Goal: Information Seeking & Learning: Learn about a topic

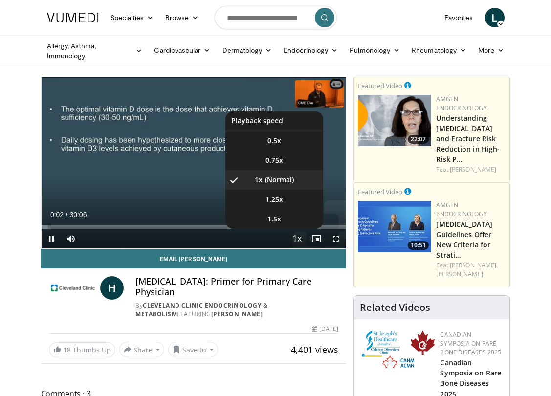
click at [297, 237] on span "Video Player" at bounding box center [297, 239] width 14 height 20
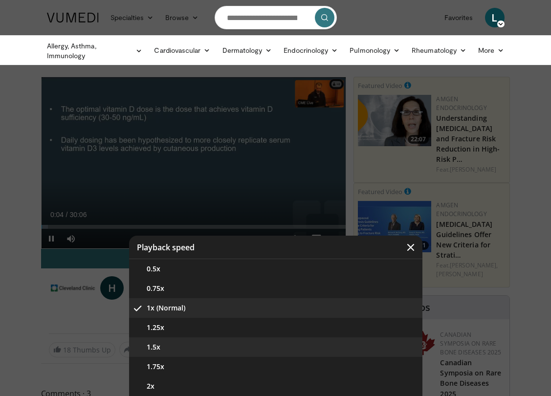
click at [215, 347] on button "1.5x" at bounding box center [275, 347] width 293 height 20
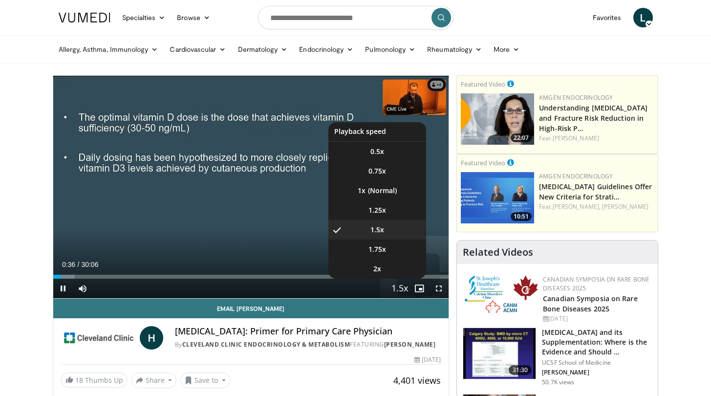
click at [403, 292] on span "Video Player" at bounding box center [400, 289] width 14 height 20
click at [388, 270] on li "2x" at bounding box center [377, 269] width 98 height 20
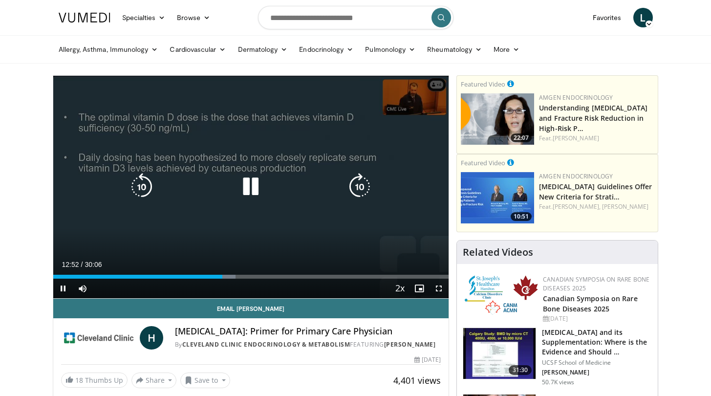
click at [257, 176] on icon "Video Player" at bounding box center [250, 186] width 27 height 27
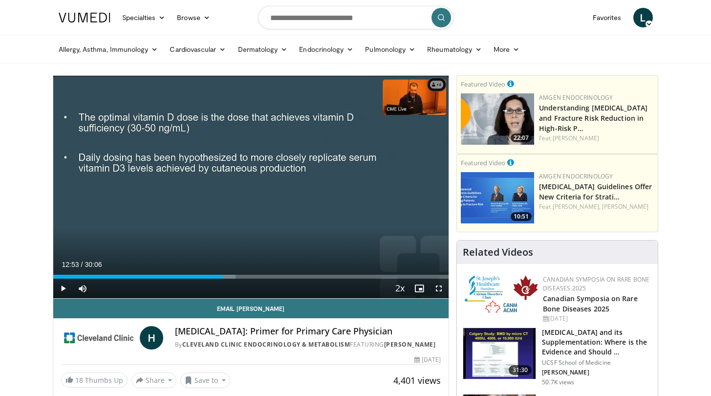
click at [248, 184] on div "10 seconds Tap to unmute" at bounding box center [251, 187] width 396 height 222
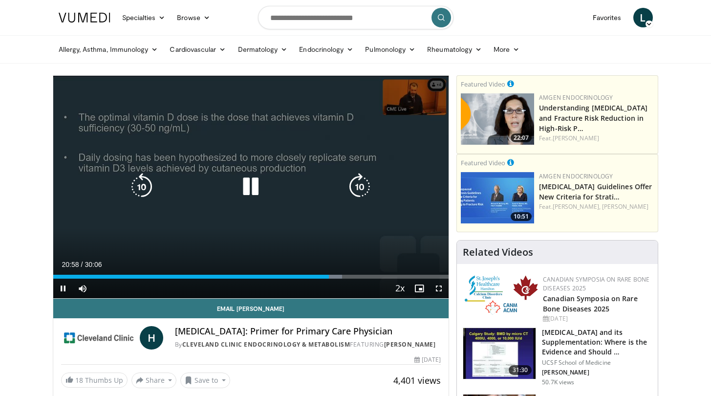
click at [251, 181] on icon "Video Player" at bounding box center [250, 186] width 27 height 27
click at [250, 186] on icon "Video Player" at bounding box center [250, 186] width 27 height 27
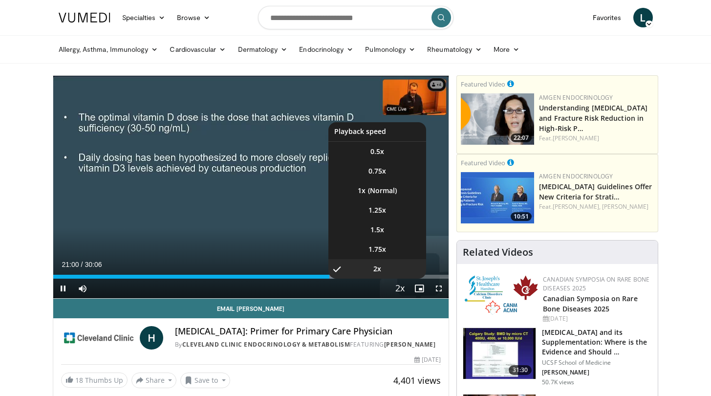
click at [401, 288] on span "Video Player" at bounding box center [400, 289] width 14 height 20
click at [381, 212] on span "1.25x" at bounding box center [377, 210] width 18 height 10
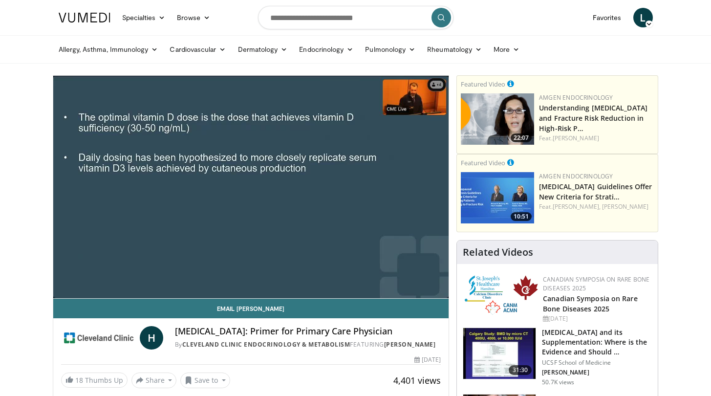
drag, startPoint x: 343, startPoint y: 221, endPoint x: 354, endPoint y: 221, distance: 10.8
click at [354, 221] on div "10 seconds Tap to unmute" at bounding box center [251, 187] width 396 height 222
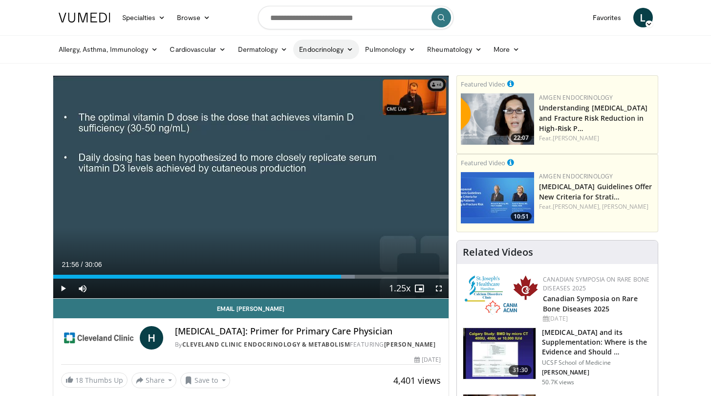
click at [351, 52] on icon at bounding box center [349, 49] width 7 height 7
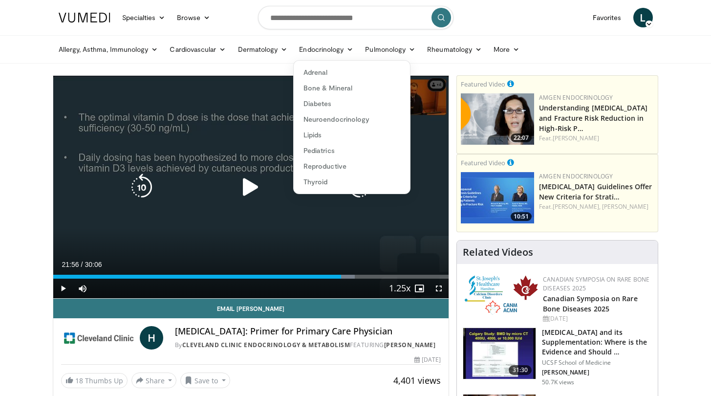
click at [255, 180] on icon "Video Player" at bounding box center [250, 186] width 27 height 27
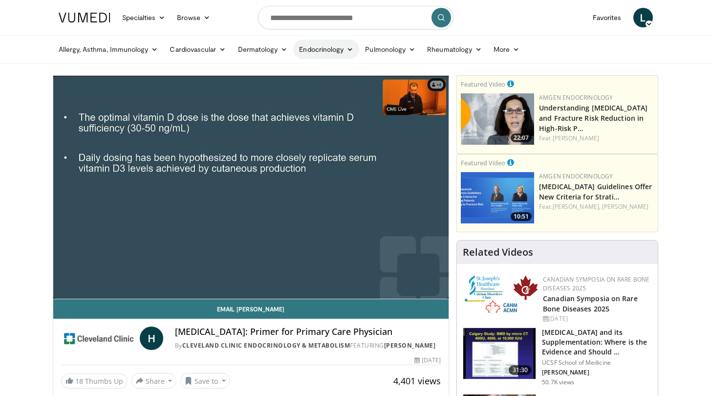
click at [318, 47] on link "Endocrinology" at bounding box center [326, 50] width 66 height 20
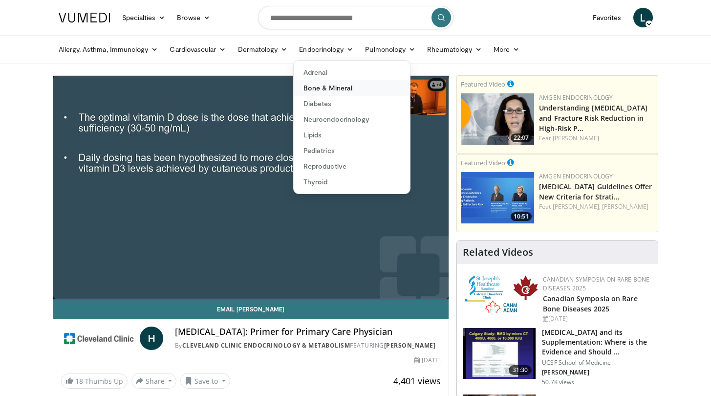
click at [319, 89] on link "Bone & Mineral" at bounding box center [352, 88] width 116 height 16
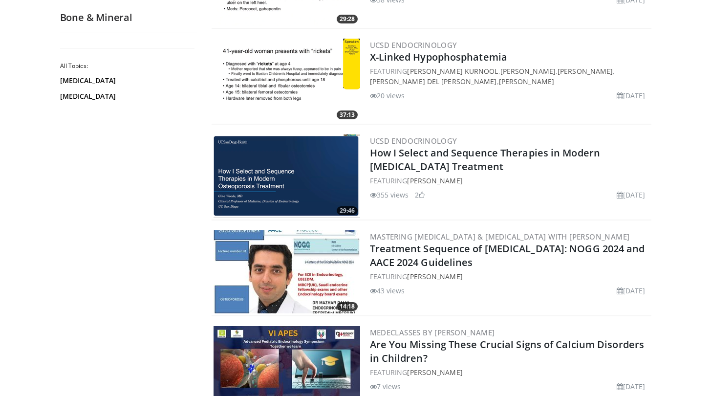
scroll to position [1222, 0]
click at [280, 173] on img at bounding box center [287, 175] width 147 height 83
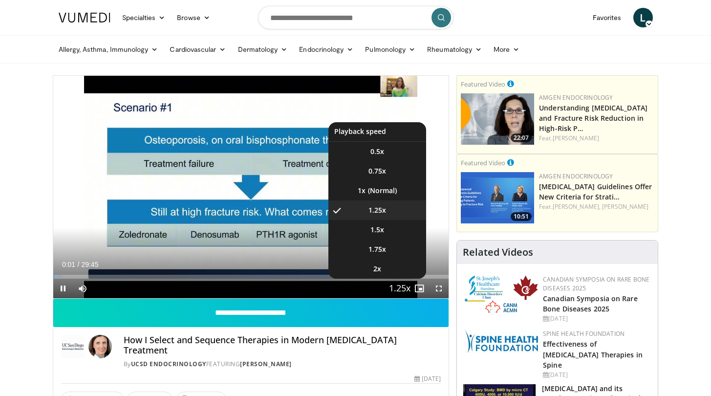
click at [404, 286] on span "Video Player" at bounding box center [400, 289] width 14 height 20
click at [388, 272] on li "2x" at bounding box center [377, 269] width 98 height 20
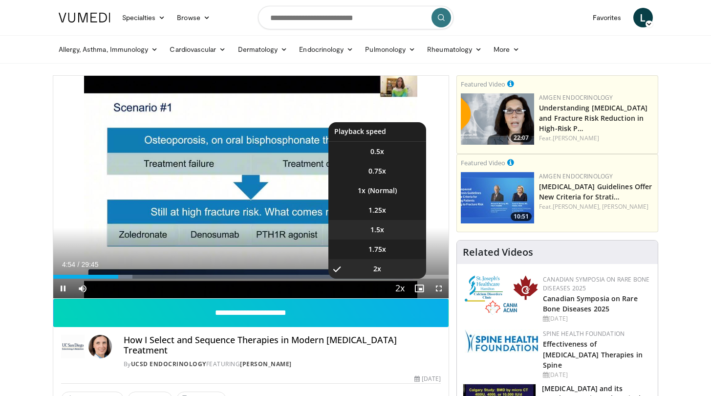
click at [380, 231] on span "1.5x" at bounding box center [377, 230] width 14 height 10
click at [376, 211] on span "1.25x" at bounding box center [377, 210] width 18 height 10
click at [373, 227] on span "1.5x" at bounding box center [377, 230] width 14 height 10
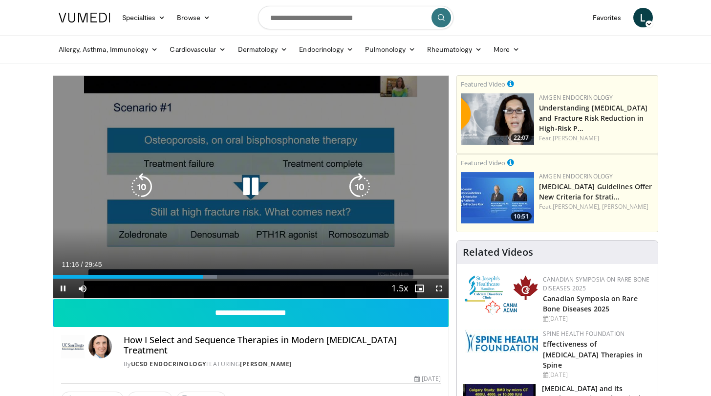
click at [254, 186] on icon "Video Player" at bounding box center [250, 186] width 27 height 27
click at [252, 183] on icon "Video Player" at bounding box center [250, 186] width 27 height 27
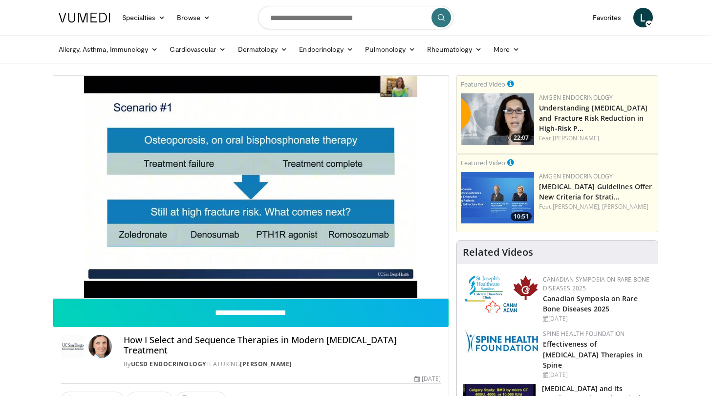
click at [252, 183] on div "10 seconds Tap to unmute" at bounding box center [251, 187] width 396 height 222
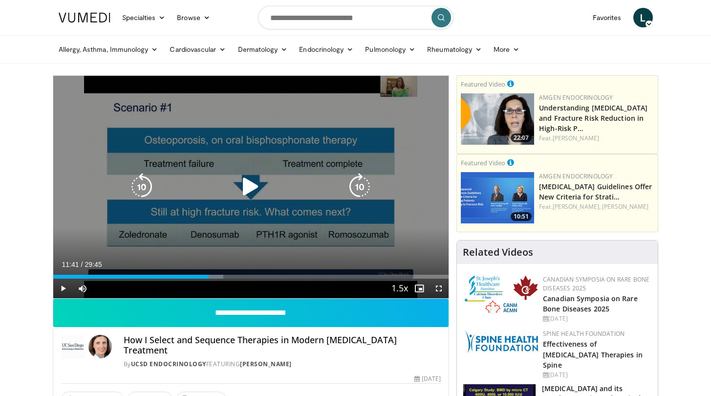
click at [247, 186] on icon "Video Player" at bounding box center [250, 186] width 27 height 27
click at [246, 181] on icon "Video Player" at bounding box center [250, 186] width 27 height 27
click at [254, 184] on icon "Video Player" at bounding box center [250, 186] width 27 height 27
click at [248, 182] on icon "Video Player" at bounding box center [250, 186] width 27 height 27
click at [249, 184] on icon "Video Player" at bounding box center [250, 186] width 27 height 27
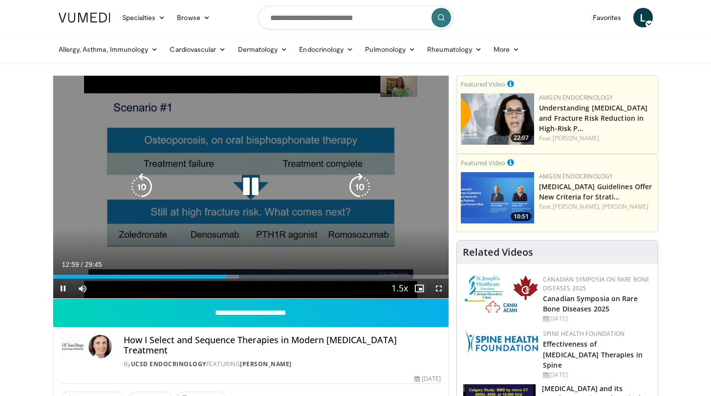
click at [254, 188] on icon "Video Player" at bounding box center [250, 186] width 27 height 27
click at [148, 185] on icon "Video Player" at bounding box center [141, 186] width 27 height 27
click at [252, 184] on icon "Video Player" at bounding box center [250, 186] width 27 height 27
click at [147, 181] on icon "Video Player" at bounding box center [141, 186] width 27 height 27
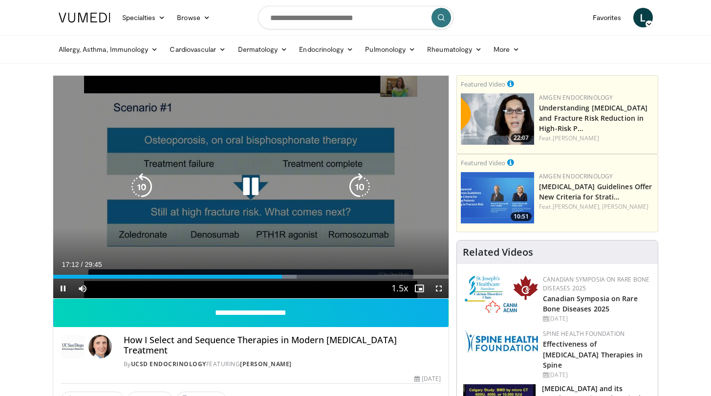
click at [251, 183] on icon "Video Player" at bounding box center [250, 186] width 27 height 27
click at [255, 184] on icon "Video Player" at bounding box center [250, 186] width 27 height 27
click at [255, 187] on icon "Video Player" at bounding box center [250, 186] width 27 height 27
click at [245, 186] on icon "Video Player" at bounding box center [250, 186] width 27 height 27
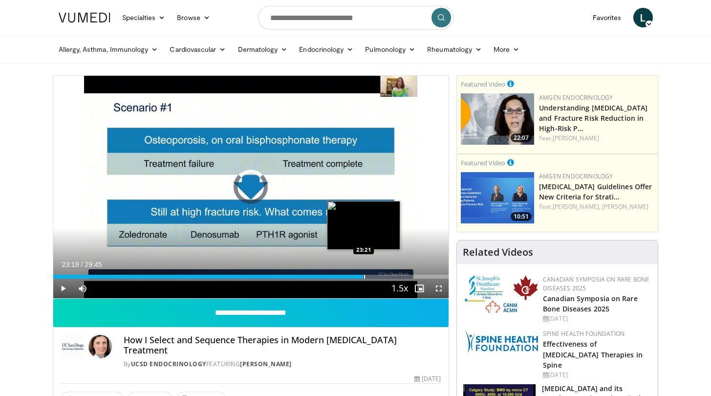
click at [364, 277] on div "Progress Bar" at bounding box center [364, 277] width 1 height 4
click at [372, 277] on div "Progress Bar" at bounding box center [372, 277] width 1 height 4
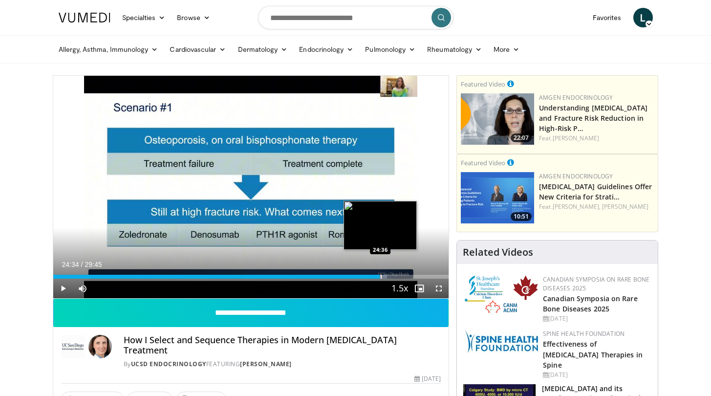
click at [381, 277] on div "Progress Bar" at bounding box center [381, 277] width 1 height 4
click at [389, 277] on div "Progress Bar" at bounding box center [389, 277] width 1 height 4
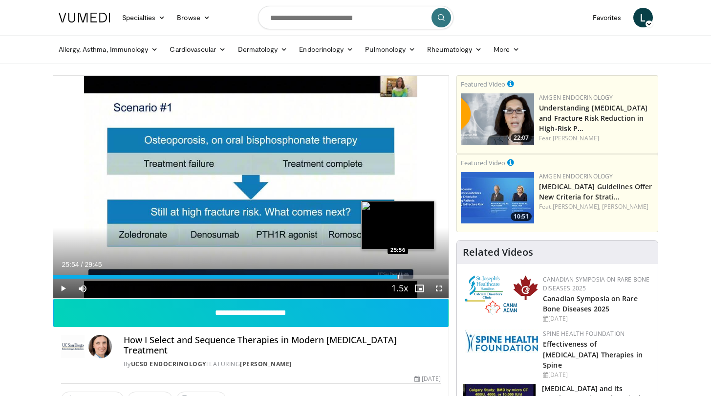
click at [398, 276] on div "Progress Bar" at bounding box center [398, 277] width 1 height 4
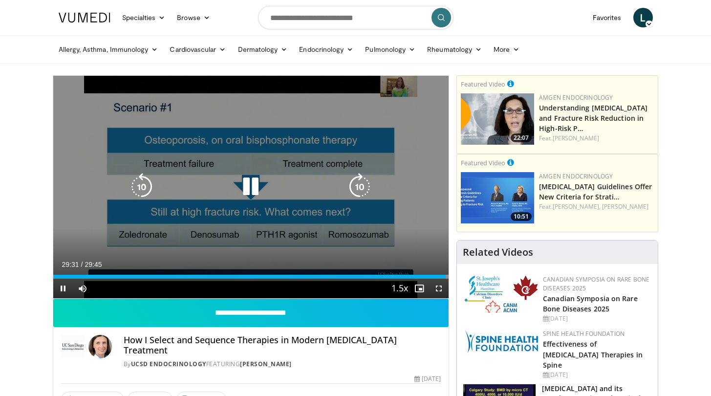
click at [248, 187] on icon "Video Player" at bounding box center [250, 186] width 27 height 27
